Goal: Navigation & Orientation: Find specific page/section

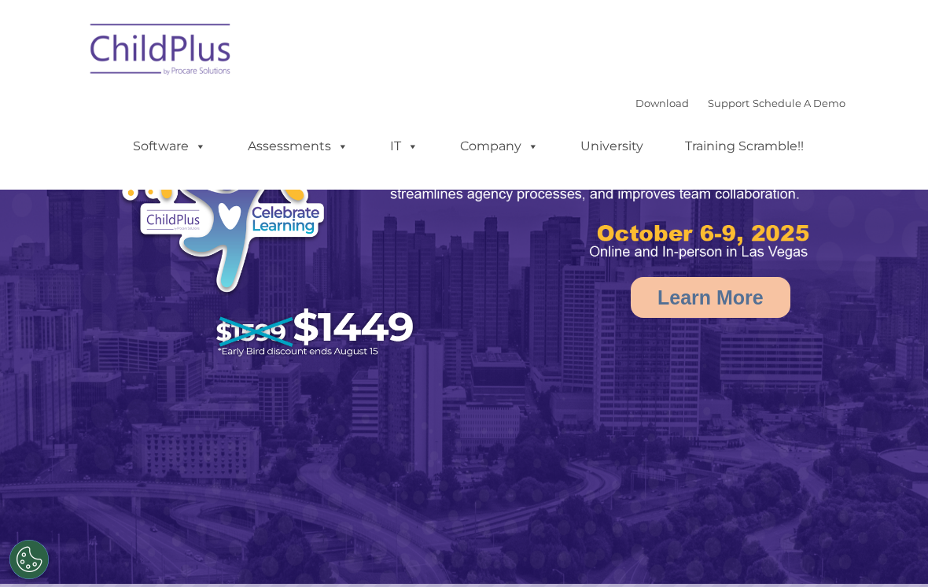
select select "MEDIUM"
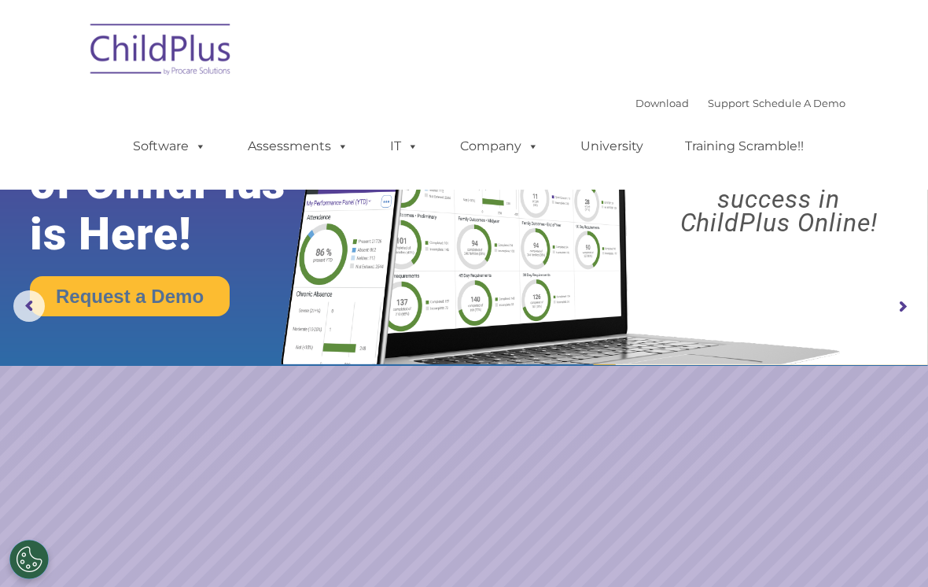
click at [174, 155] on link "Software" at bounding box center [169, 146] width 105 height 31
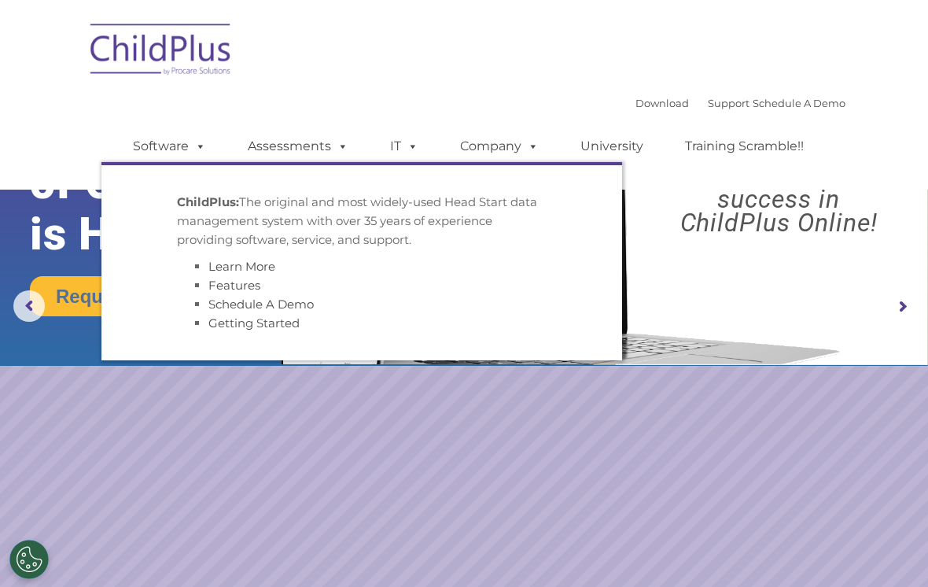
click at [545, 433] on rs-slide "Request a Demo The Future of ChildPlus is Here! Boost your productivity and str…" at bounding box center [464, 307] width 928 height 614
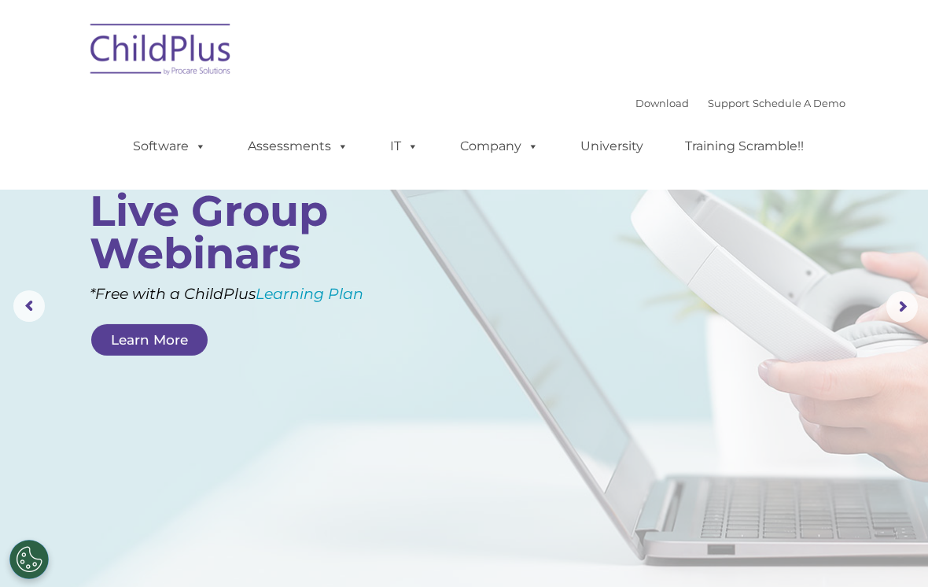
click at [927, 135] on nav "Download Support | Schedule A Demo  MENU MENU Software ChildPlus: The original…" at bounding box center [464, 95] width 928 height 190
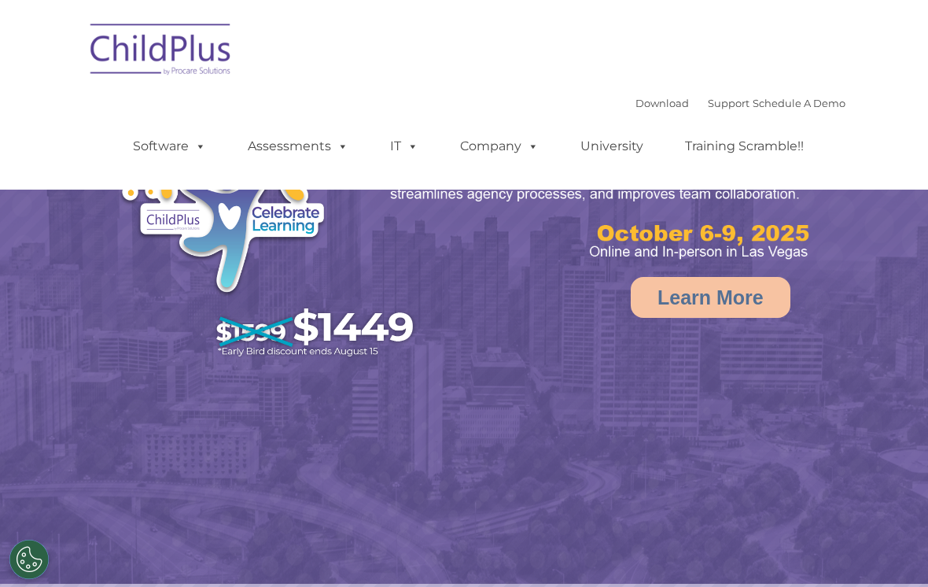
select select "MEDIUM"
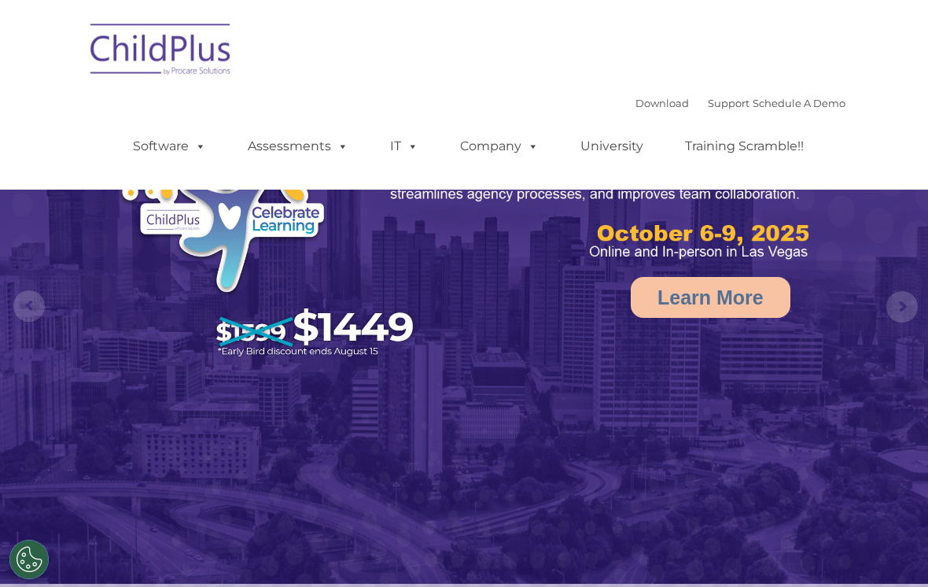
click at [649, 101] on link "Download" at bounding box center [663, 103] width 54 height 13
